Goal: Navigation & Orientation: Find specific page/section

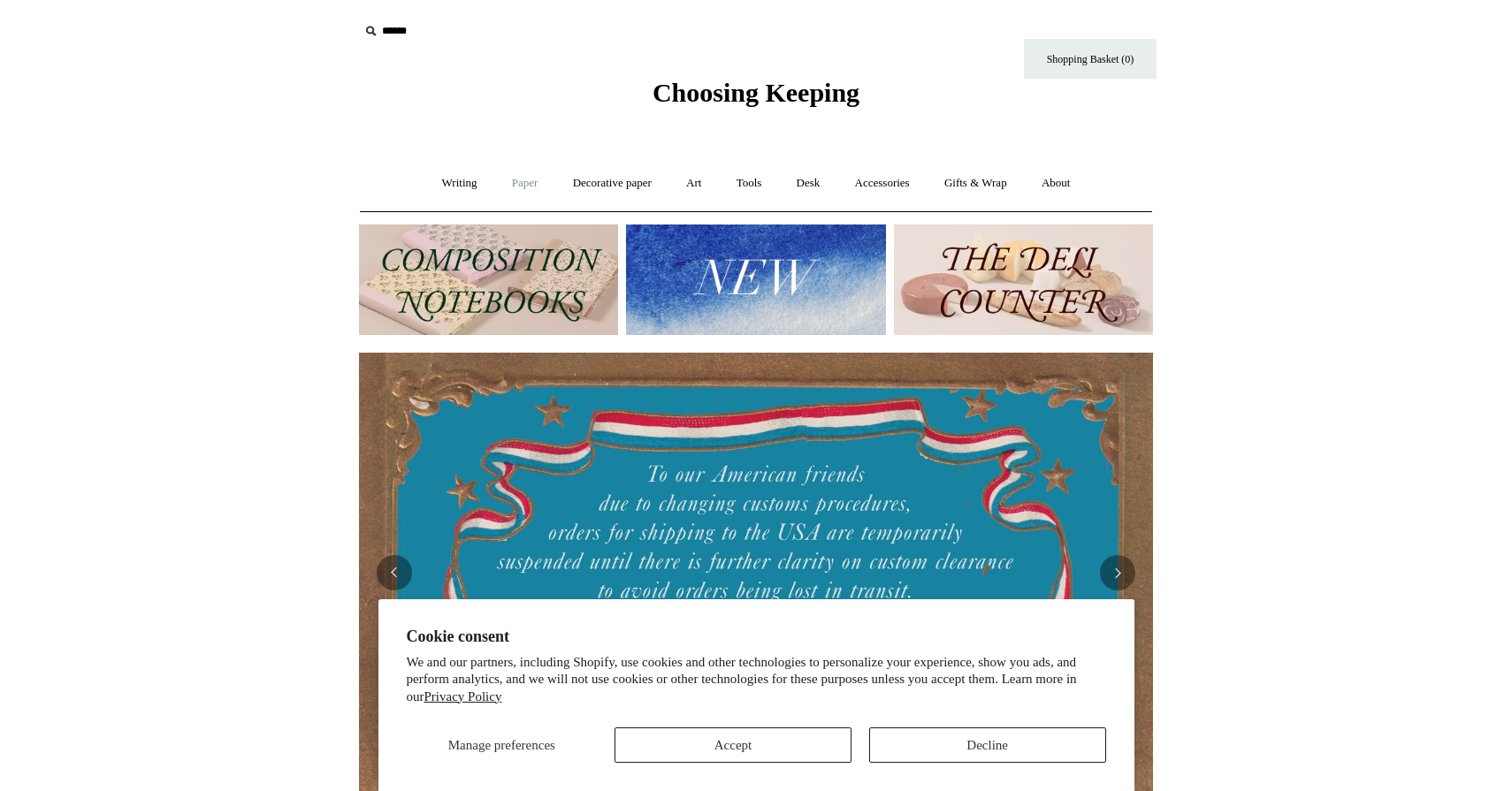
click at [516, 184] on link "Paper +" at bounding box center [525, 184] width 59 height 47
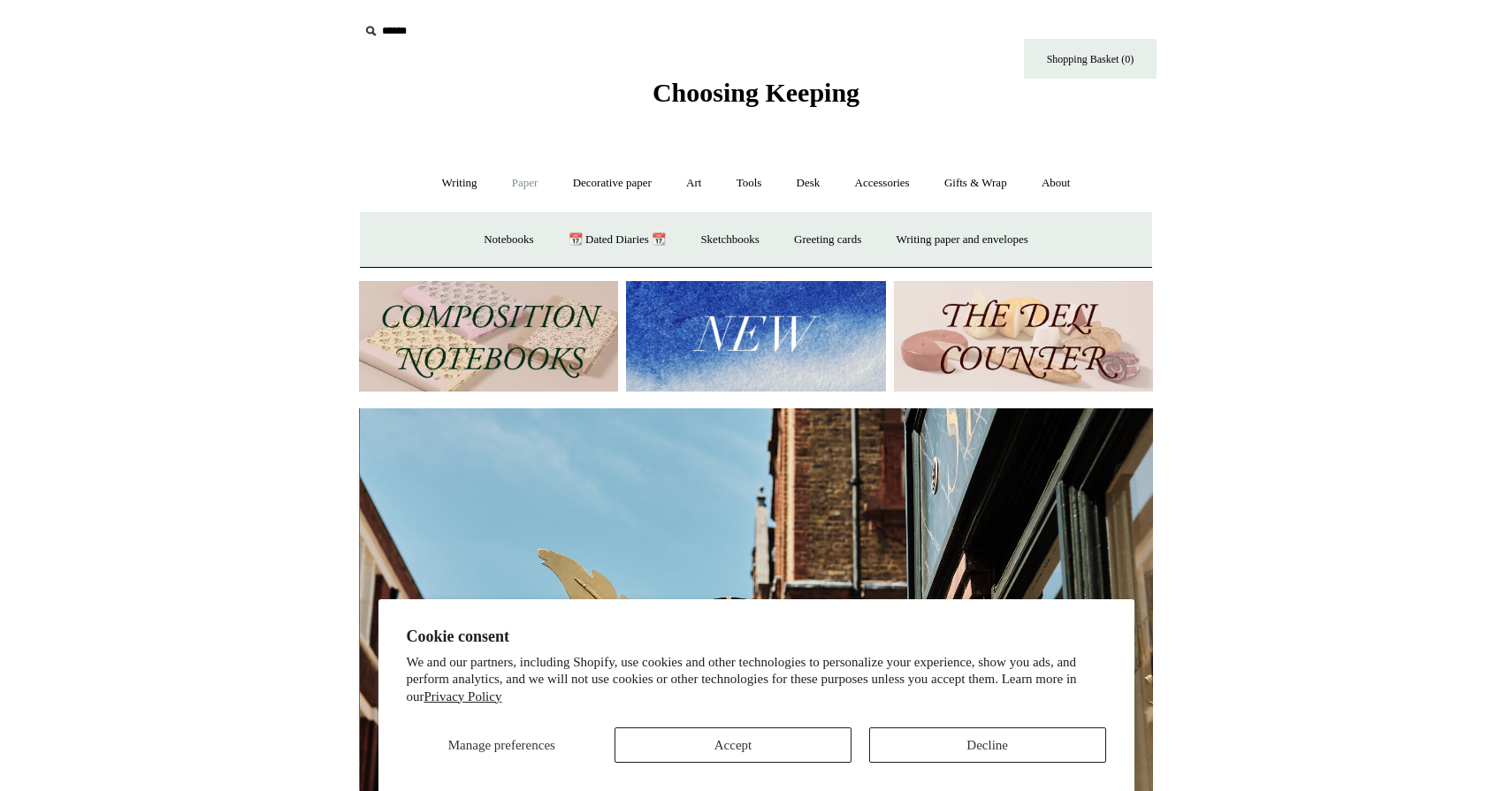
scroll to position [0, 794]
click at [614, 186] on link "Decorative paper +" at bounding box center [611, 184] width 110 height 47
click at [582, 238] on link "Wrapping & decoupage" at bounding box center [584, 240] width 142 height 47
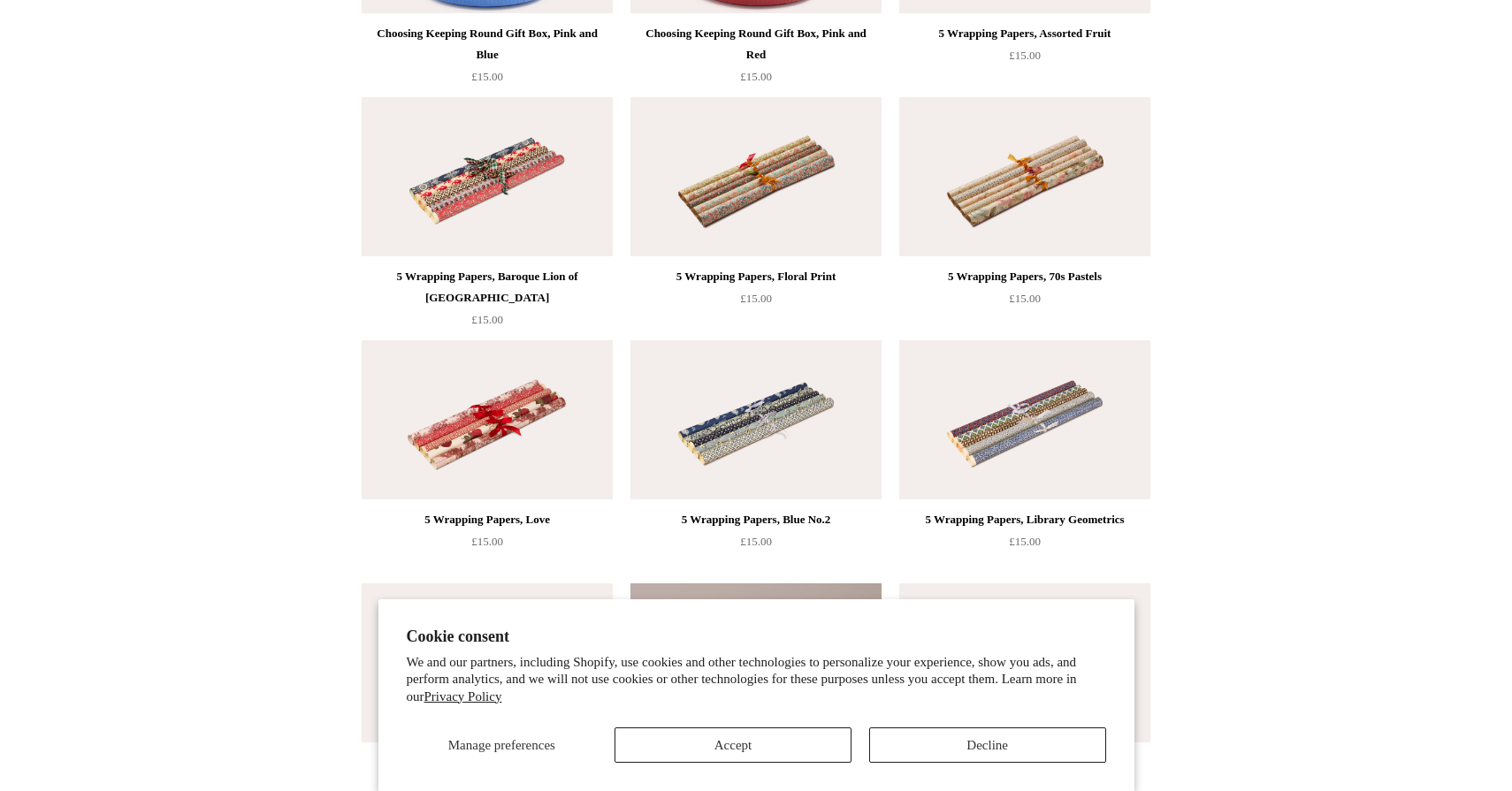
scroll to position [871, 0]
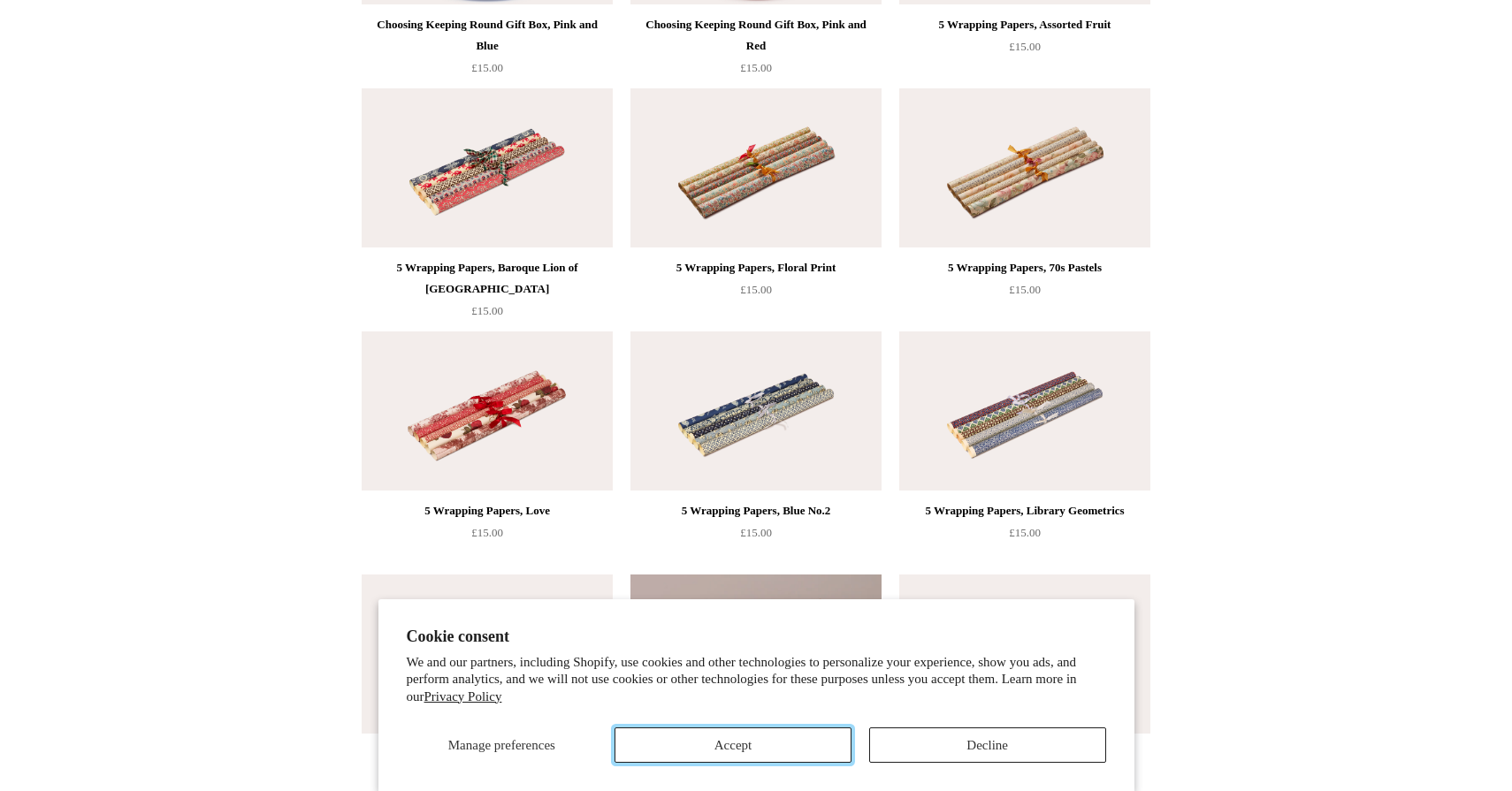
click at [671, 748] on button "Accept" at bounding box center [733, 745] width 237 height 35
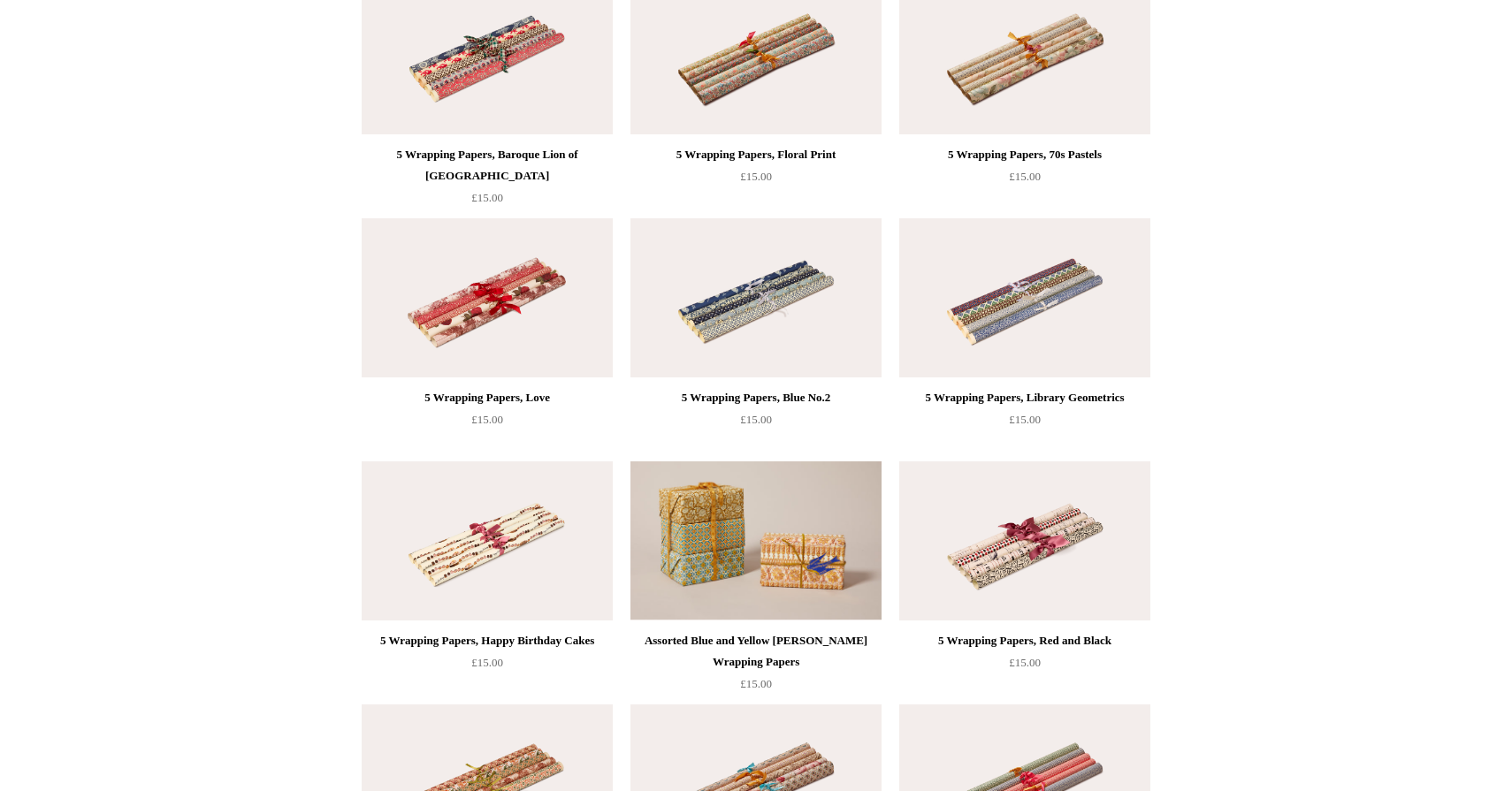
scroll to position [1230, 0]
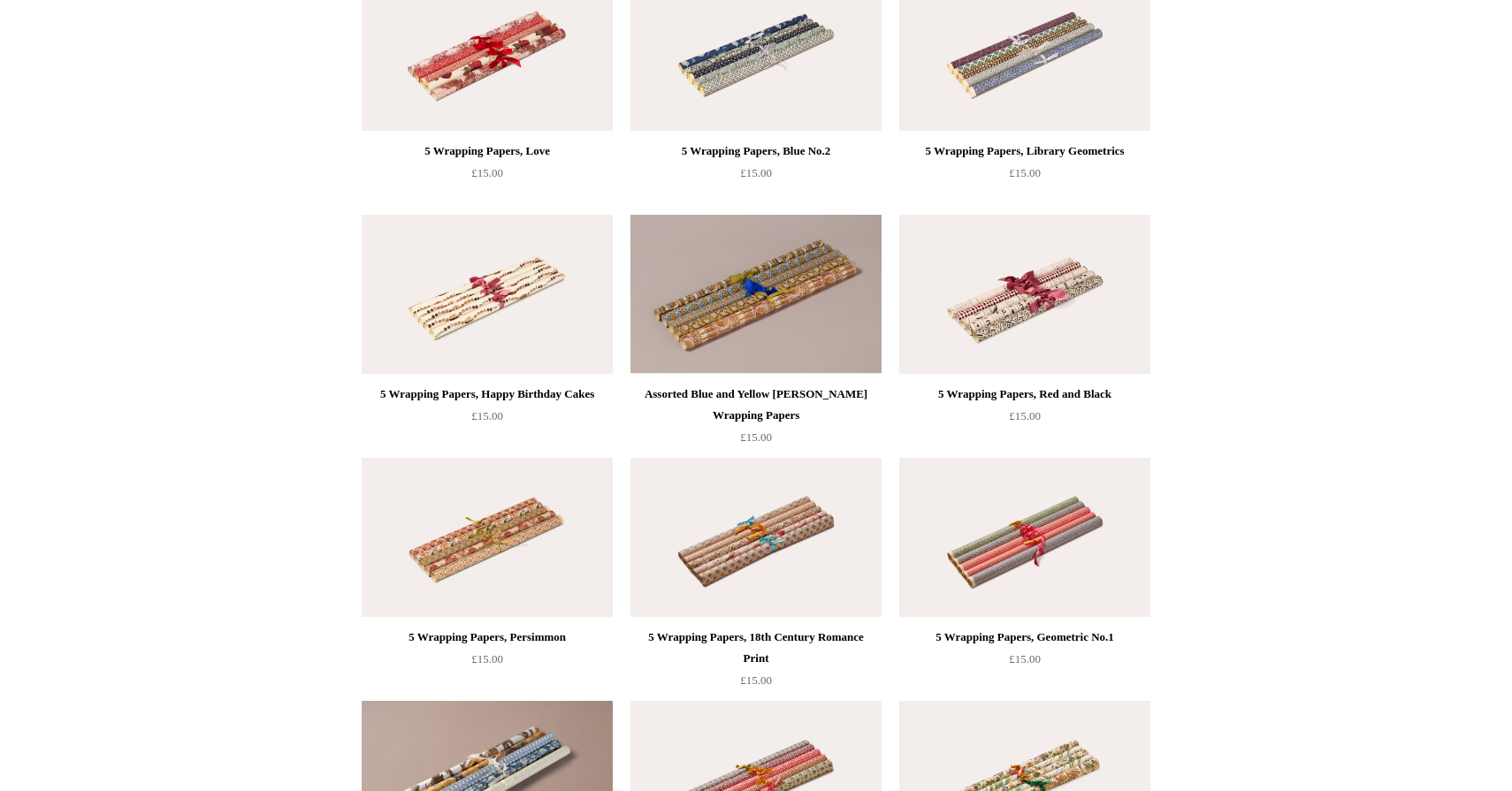
click at [1001, 565] on img at bounding box center [1025, 537] width 251 height 159
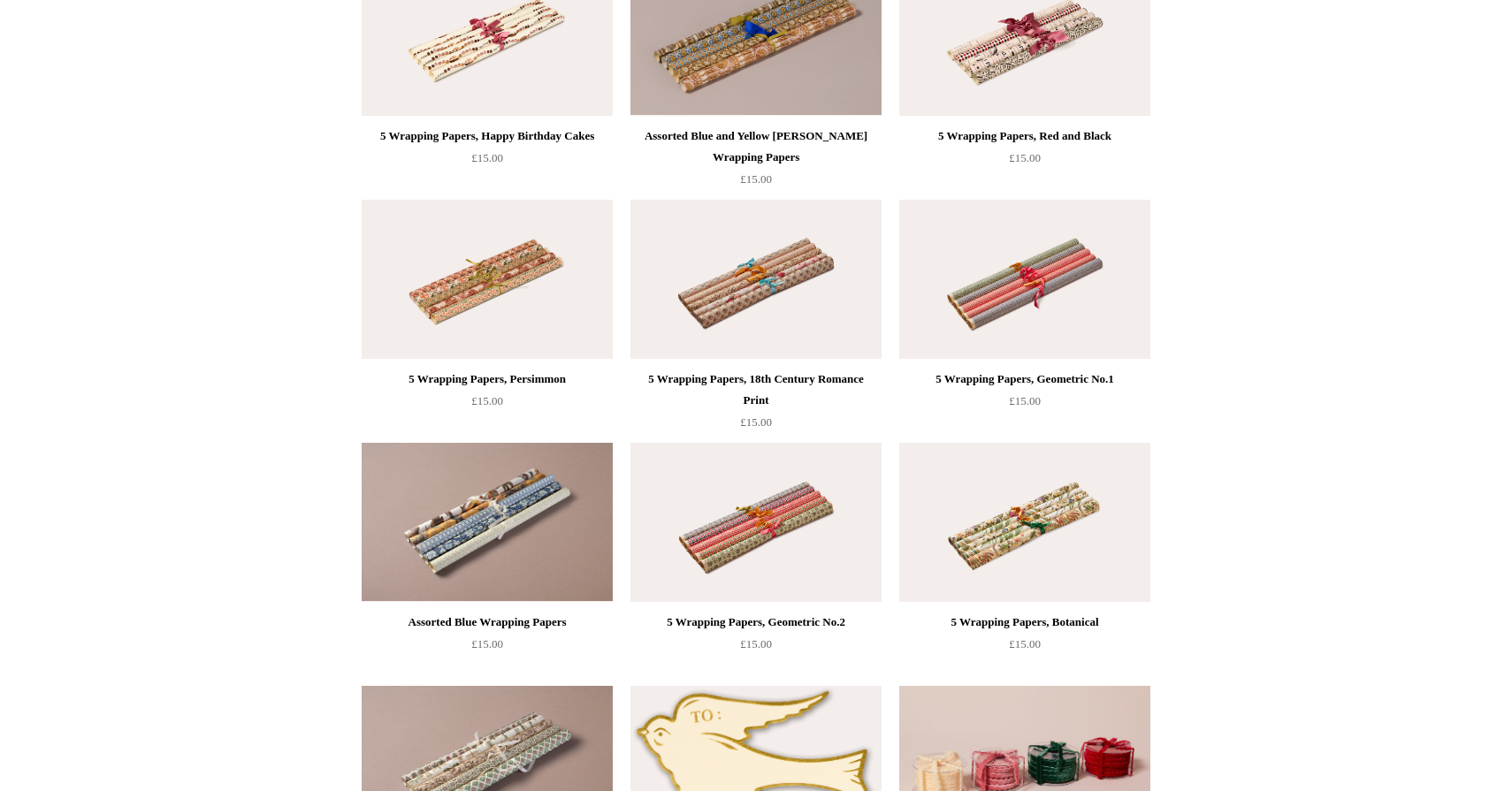
scroll to position [1445, 0]
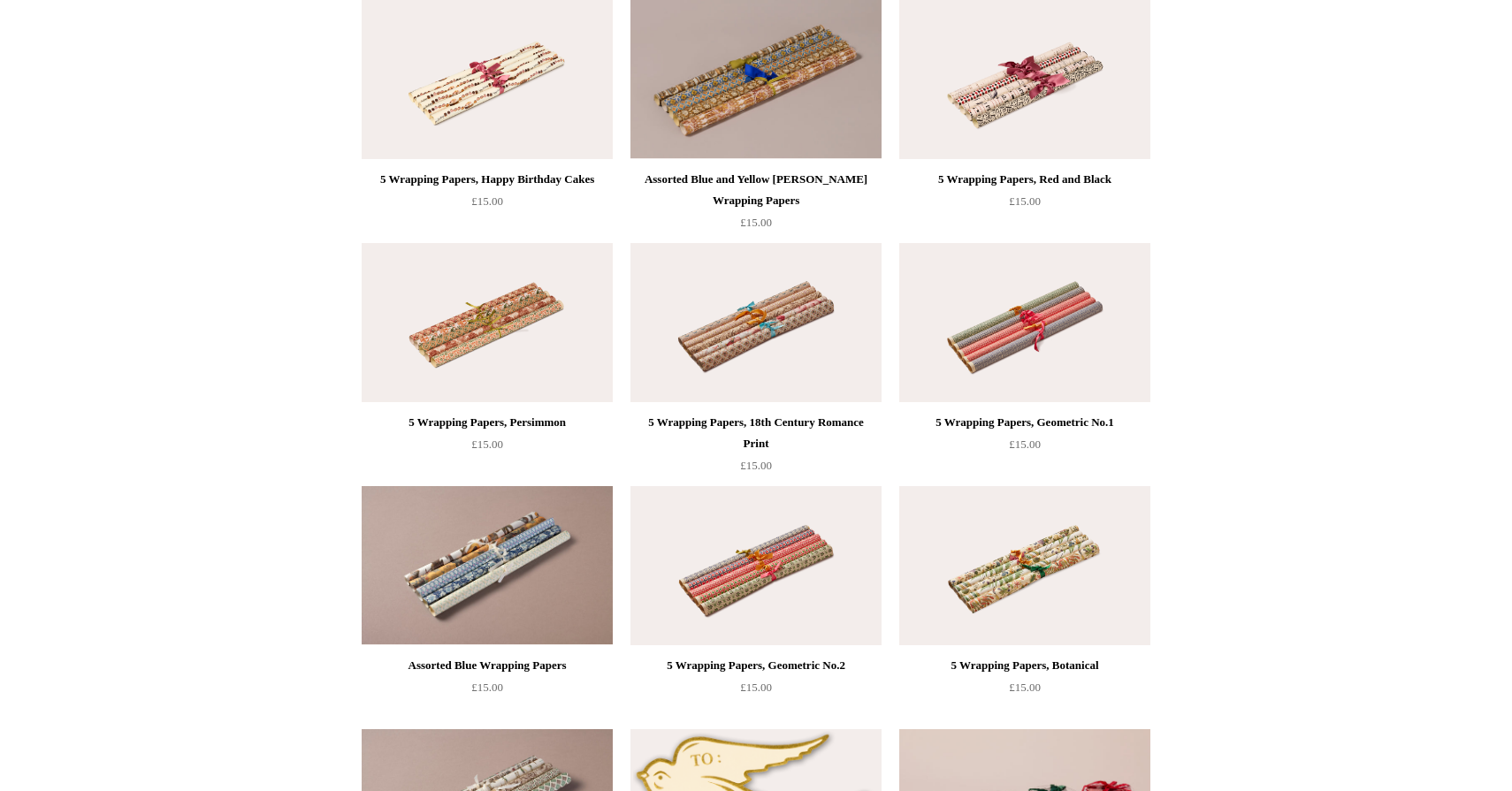
click at [416, 542] on img at bounding box center [486, 565] width 251 height 159
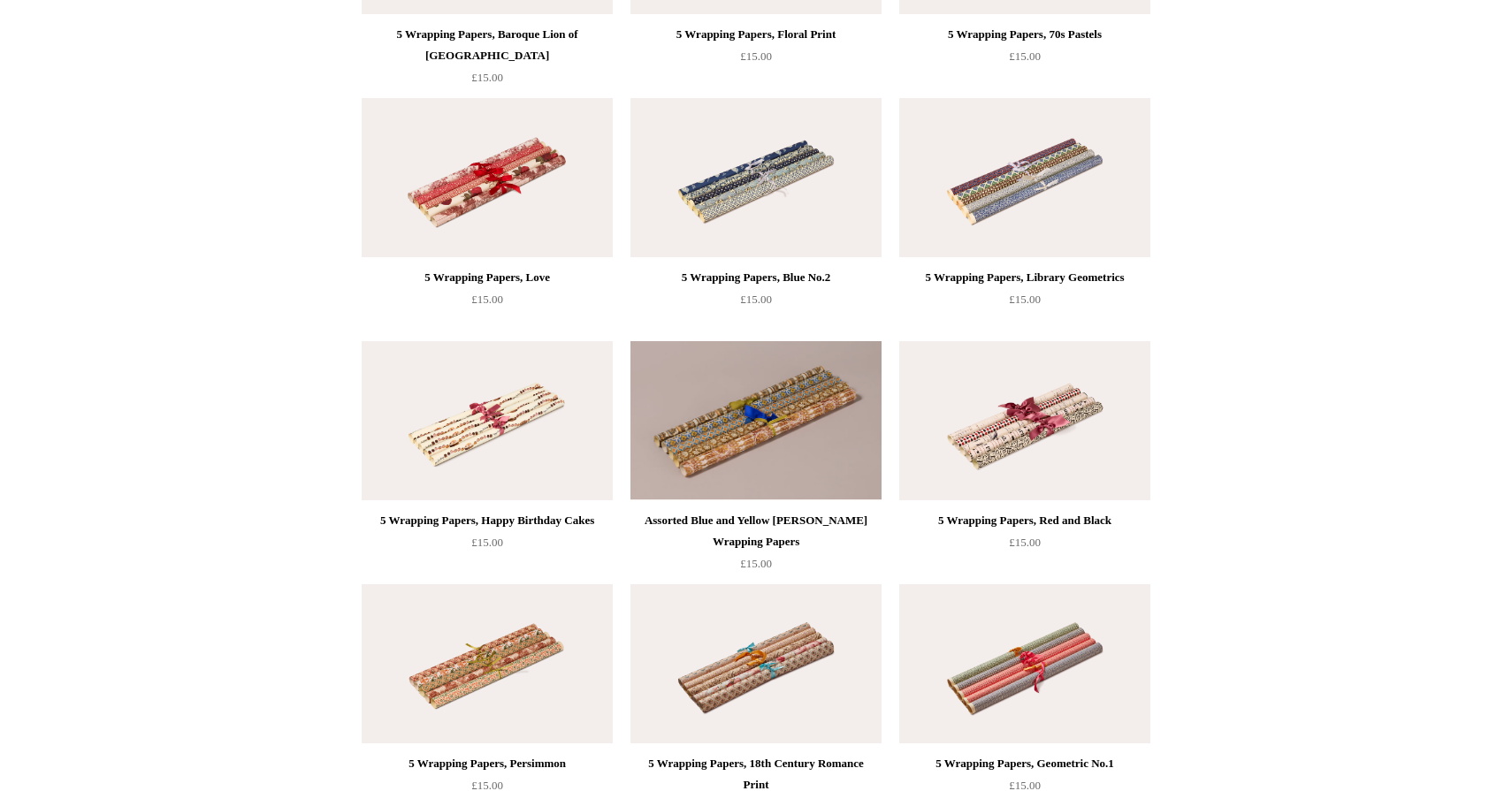
scroll to position [1071, 0]
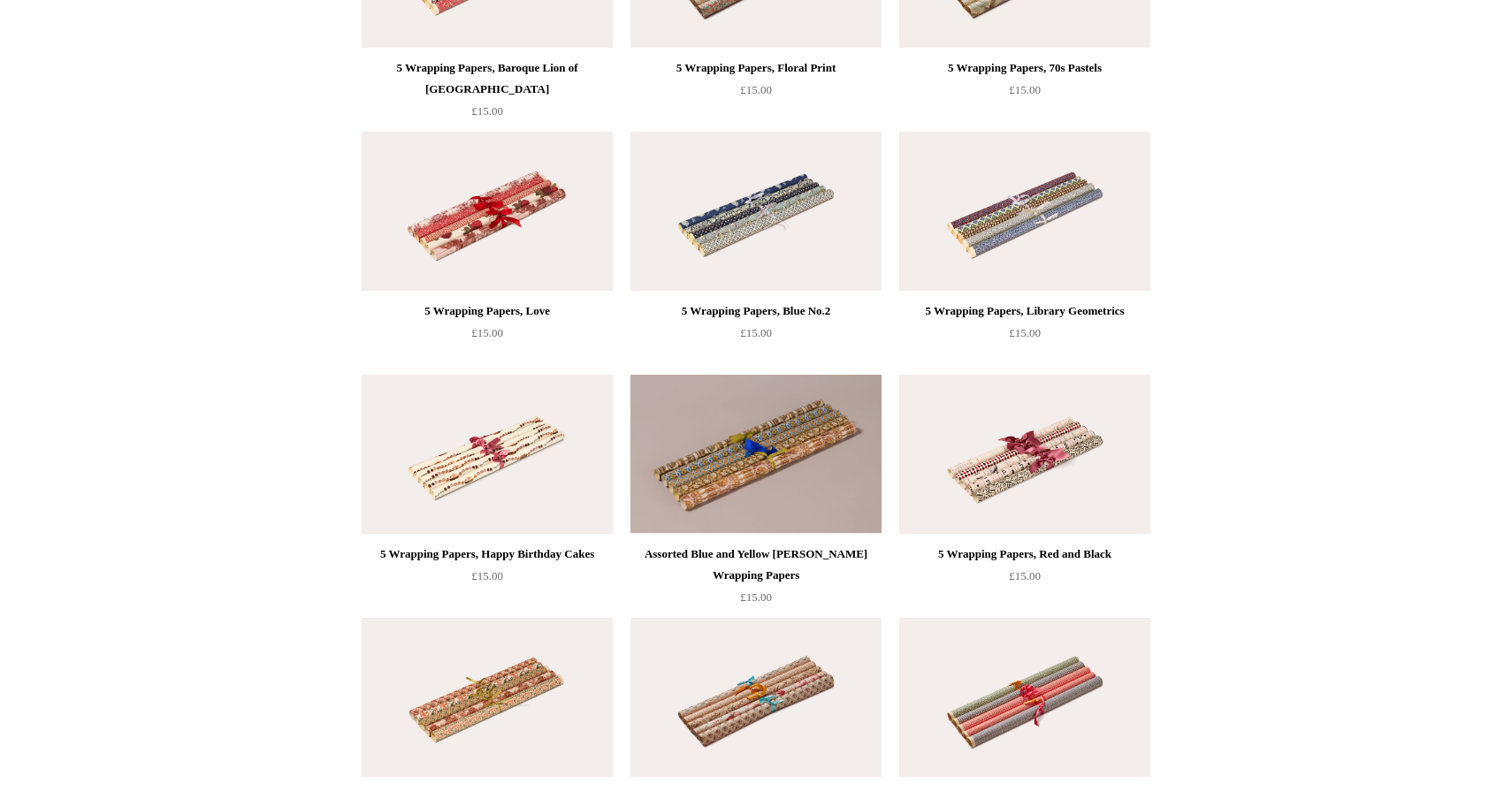
click at [1052, 268] on img at bounding box center [1025, 211] width 251 height 159
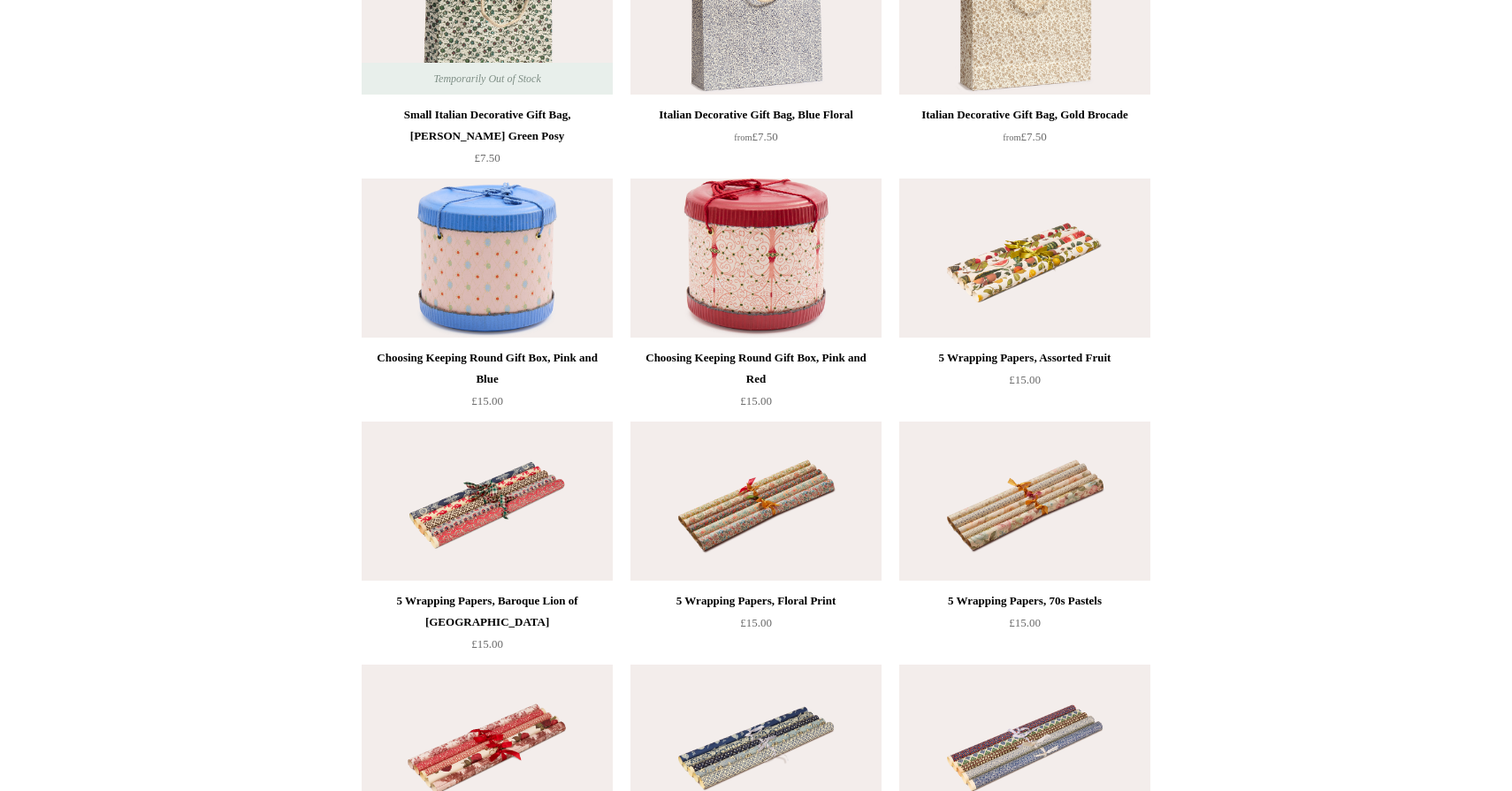
scroll to position [0, 0]
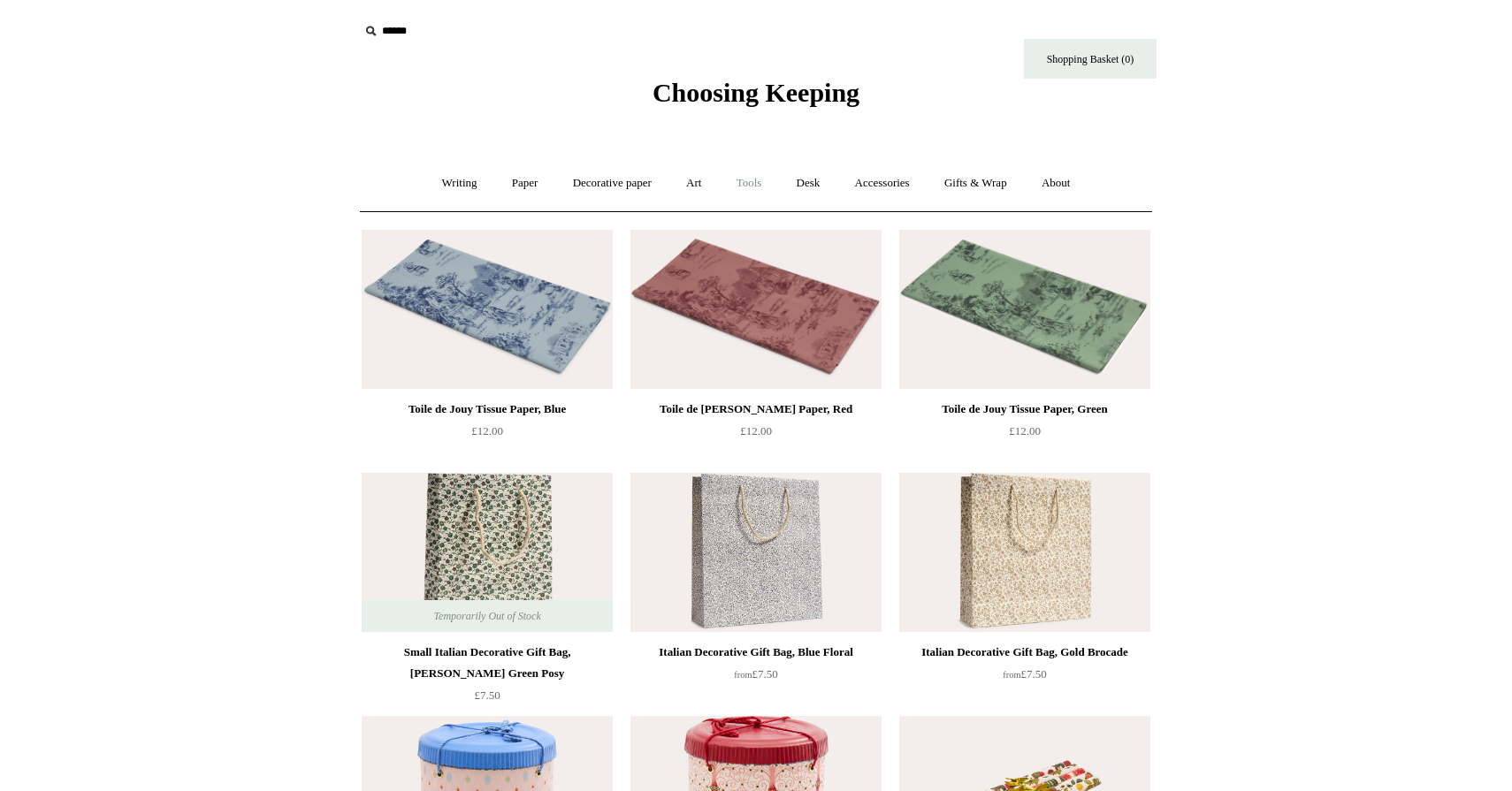
click at [741, 182] on link "Tools +" at bounding box center [749, 184] width 58 height 47
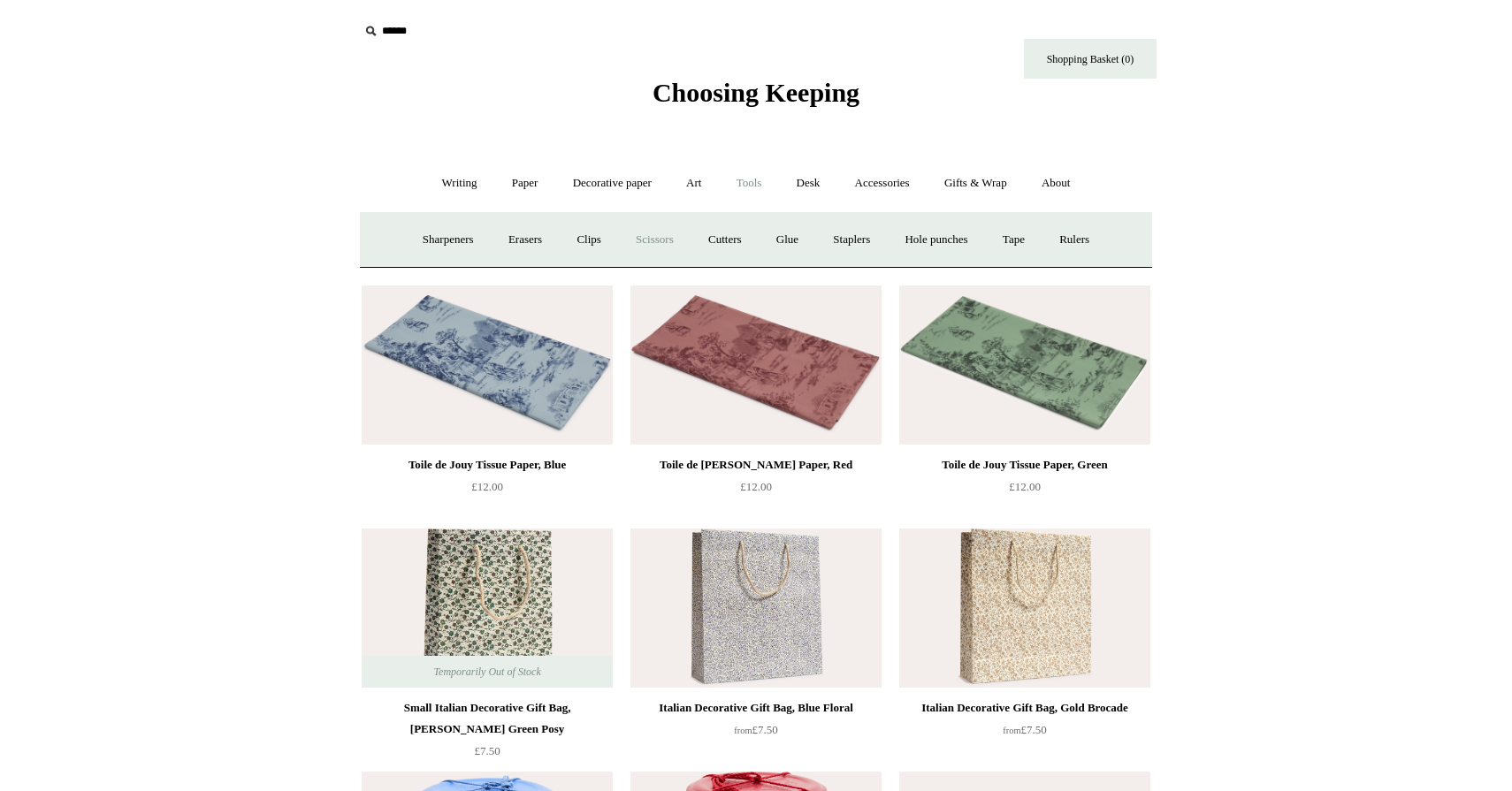
click at [637, 239] on link "Scissors" at bounding box center [655, 240] width 70 height 47
